Goal: Download file/media

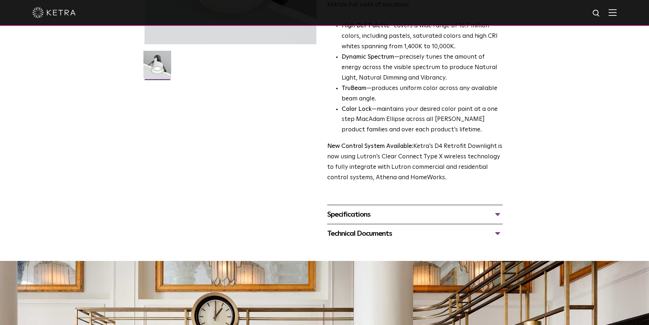
scroll to position [216, 0]
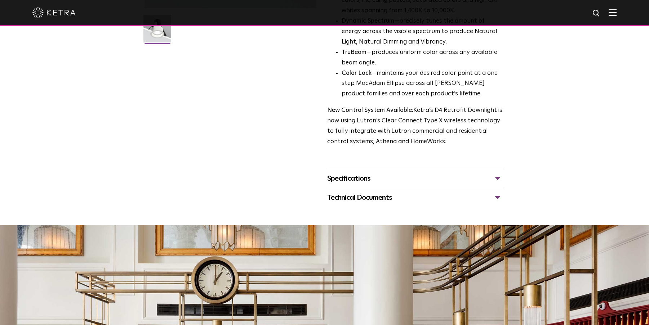
click at [341, 177] on div "Specifications" at bounding box center [414, 179] width 175 height 12
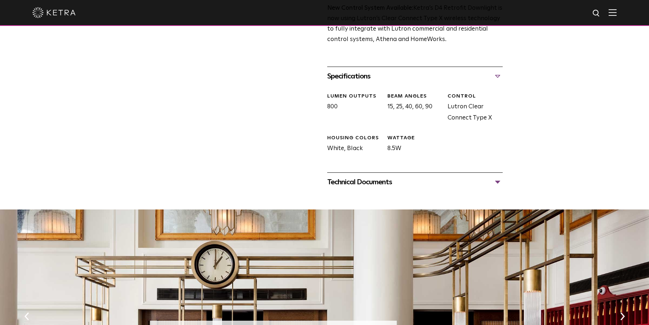
scroll to position [324, 0]
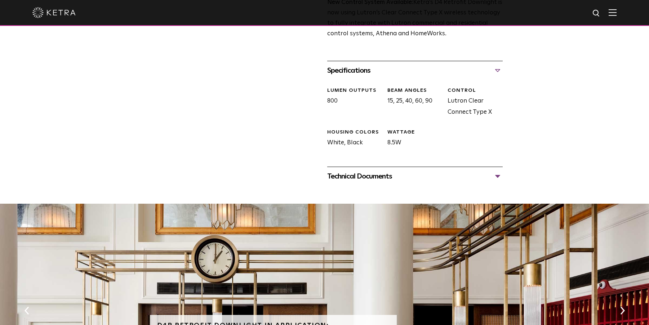
click at [495, 174] on div "Technical Documents" at bounding box center [414, 177] width 175 height 12
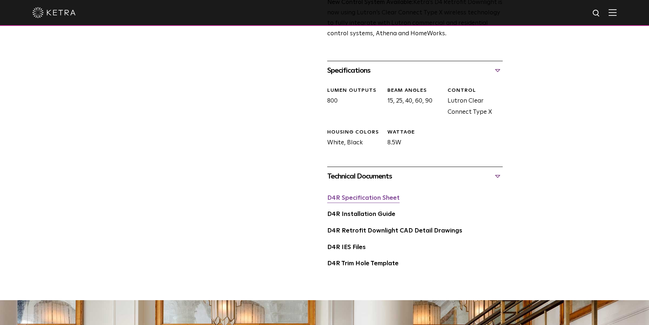
click at [357, 199] on link "D4R Specification Sheet" at bounding box center [363, 198] width 72 height 6
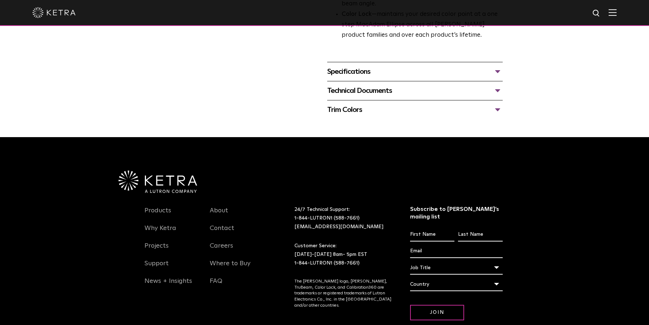
click at [351, 72] on div "Specifications" at bounding box center [414, 72] width 175 height 12
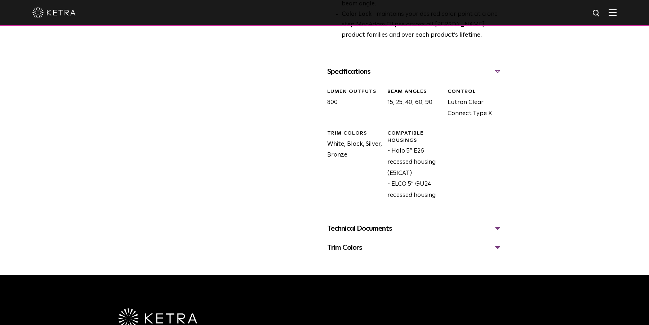
click at [386, 231] on div "Technical Documents" at bounding box center [414, 229] width 175 height 12
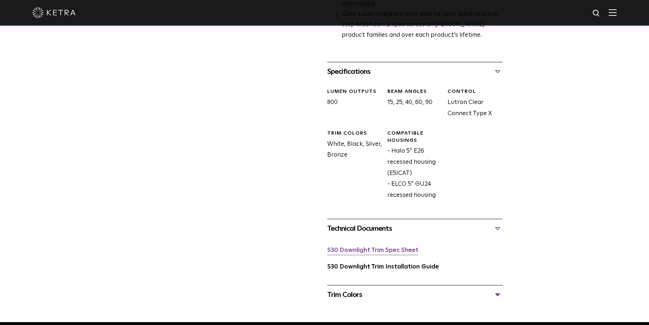
click at [355, 253] on link "S30 Downlight Trim Spec Sheet" at bounding box center [372, 251] width 91 height 6
